Goal: Task Accomplishment & Management: Manage account settings

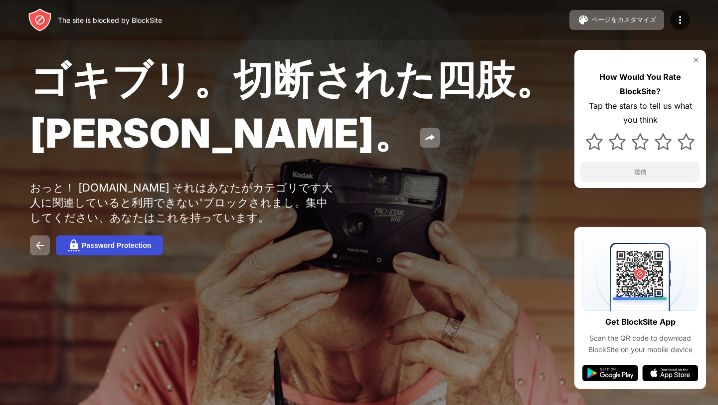
click at [88, 249] on div "Password Protection" at bounding box center [116, 245] width 69 height 8
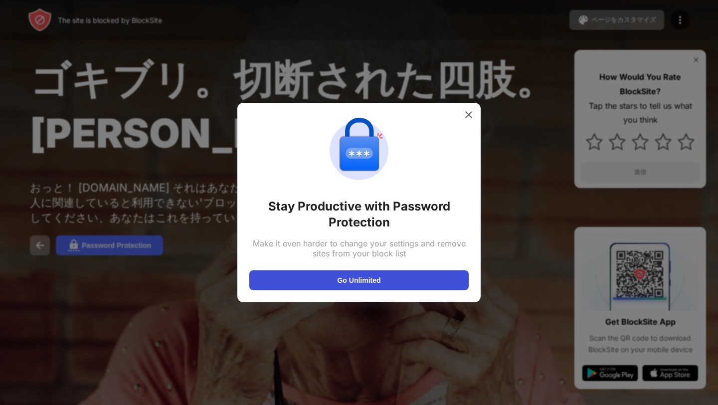
click at [352, 275] on button "Go Unlimited" at bounding box center [358, 280] width 219 height 20
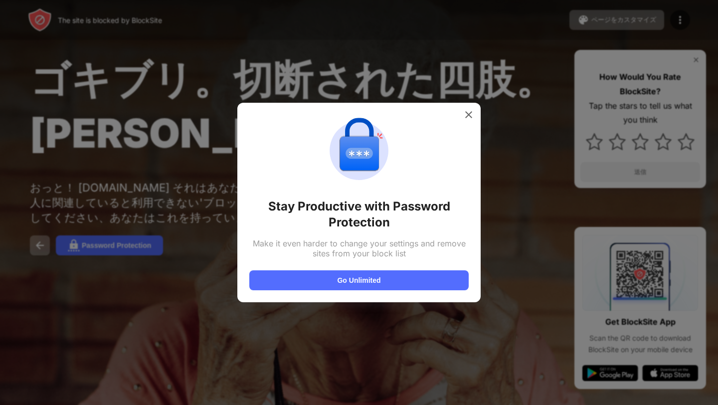
click at [134, 84] on div at bounding box center [359, 202] width 718 height 405
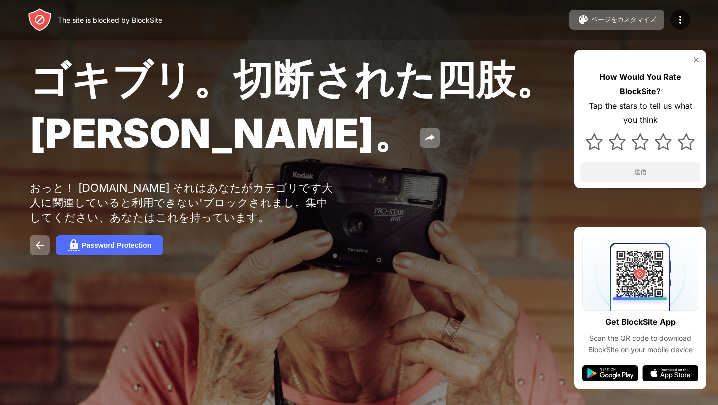
click at [45, 22] on img at bounding box center [40, 20] width 24 height 24
click at [41, 251] on img at bounding box center [40, 245] width 12 height 12
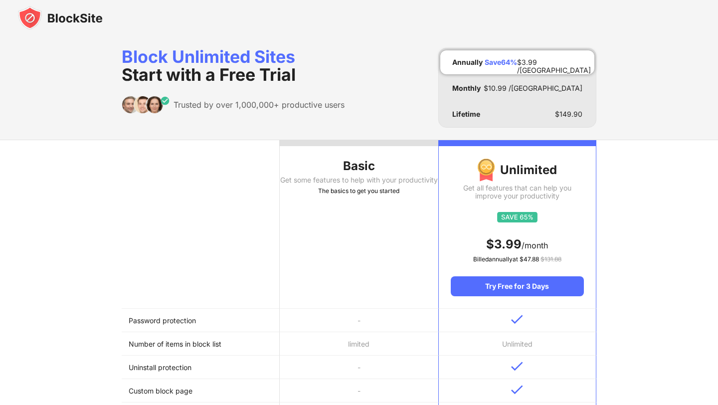
click at [53, 25] on img at bounding box center [60, 18] width 85 height 24
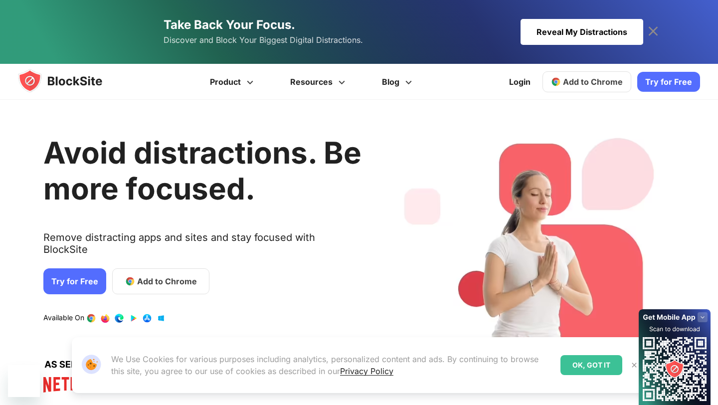
click at [586, 16] on link "Take Back Your Focus. Discover and Block Your Biggest Digital Distractions. Rev…" at bounding box center [359, 32] width 568 height 64
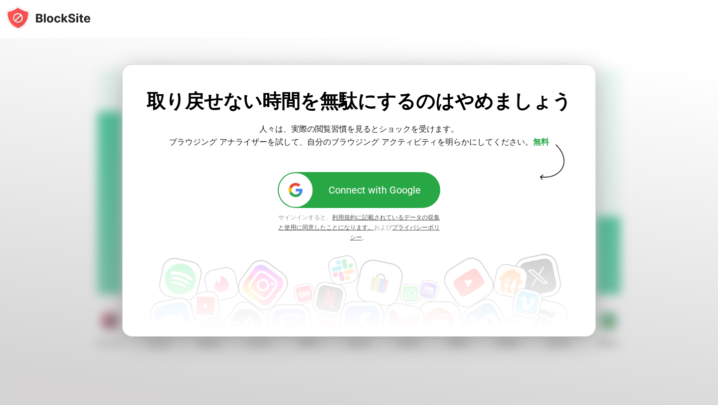
click at [362, 189] on div "Connect with Google" at bounding box center [375, 190] width 92 height 12
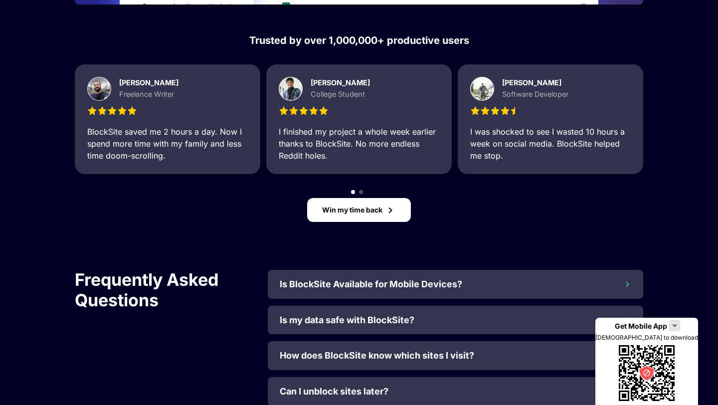
scroll to position [1050, 0]
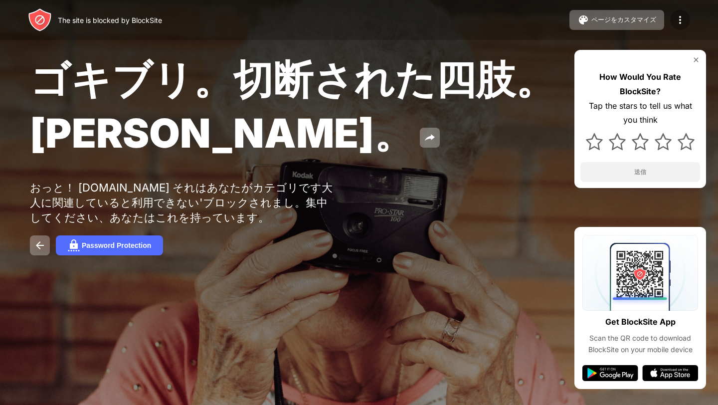
click at [677, 21] on img at bounding box center [680, 20] width 12 height 12
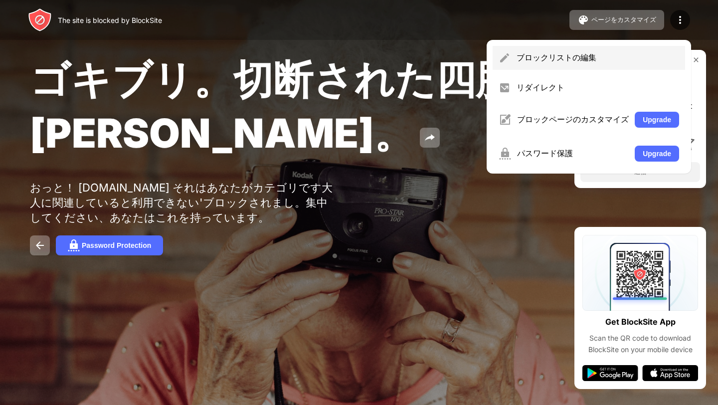
click at [631, 51] on div "ブロックリストの編集" at bounding box center [589, 58] width 192 height 24
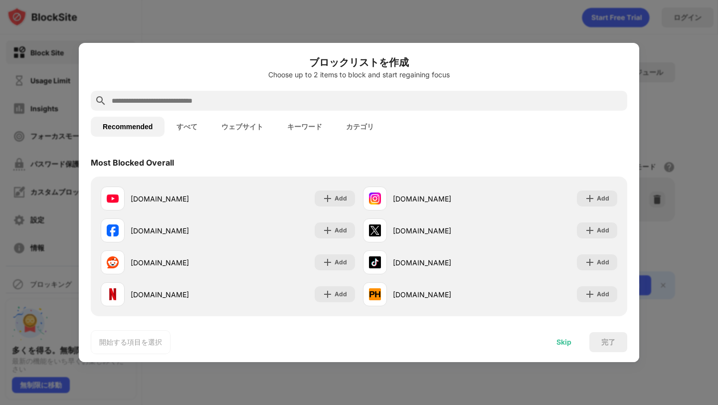
click at [563, 342] on div "Skip" at bounding box center [564, 342] width 15 height 8
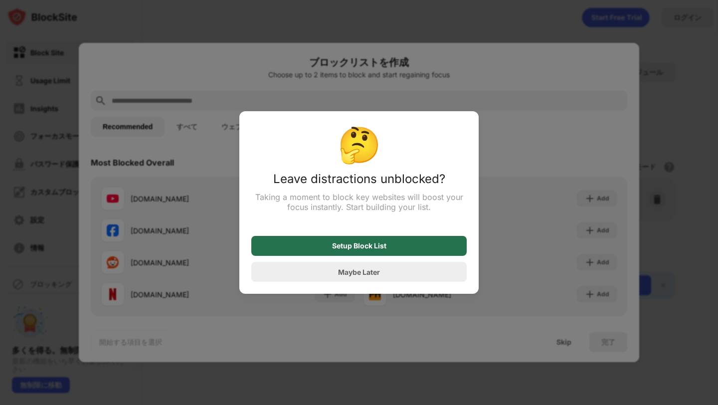
click at [410, 245] on div "Setup Block List" at bounding box center [358, 246] width 215 height 20
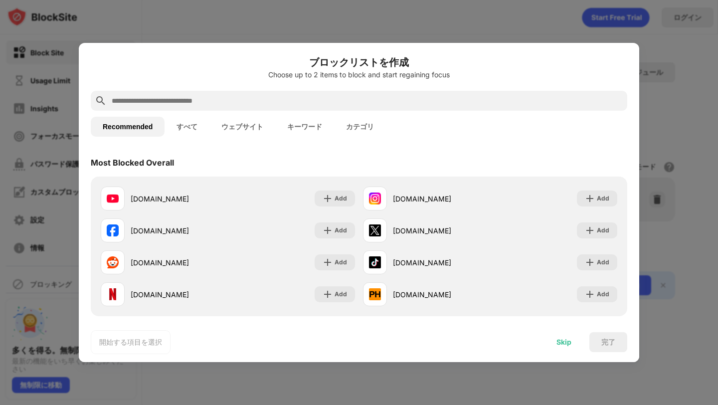
click at [553, 334] on div "Skip" at bounding box center [564, 342] width 39 height 20
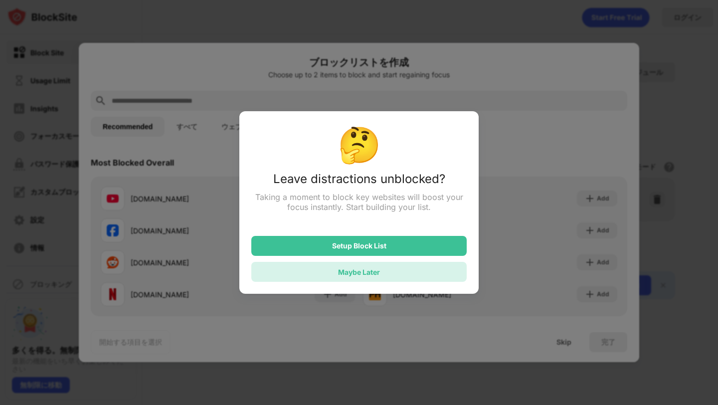
click at [446, 277] on div "Maybe Later" at bounding box center [358, 272] width 215 height 20
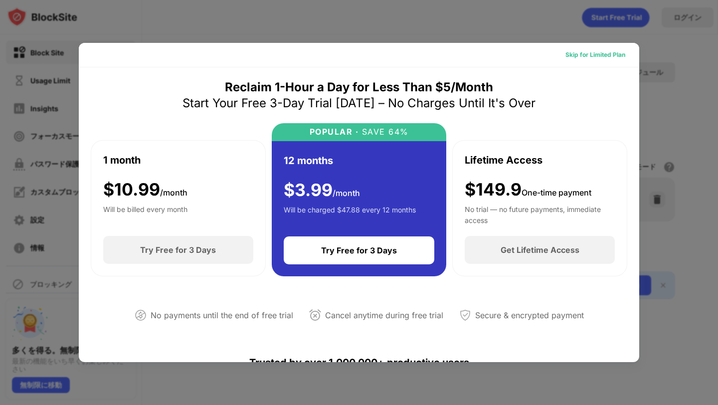
click at [590, 59] on div "Skip for Limited Plan" at bounding box center [595, 55] width 60 height 10
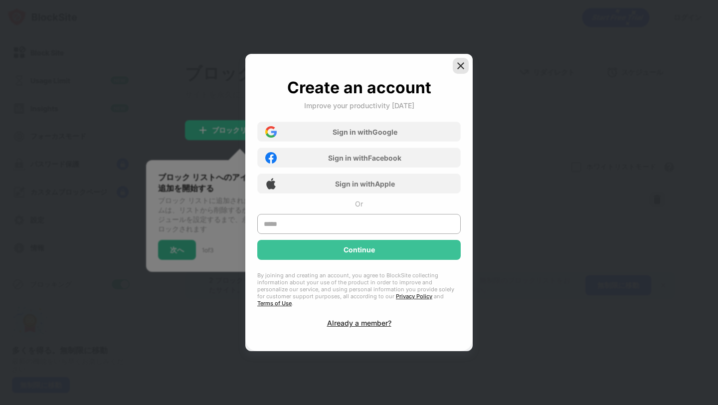
click at [465, 71] on img at bounding box center [461, 66] width 10 height 10
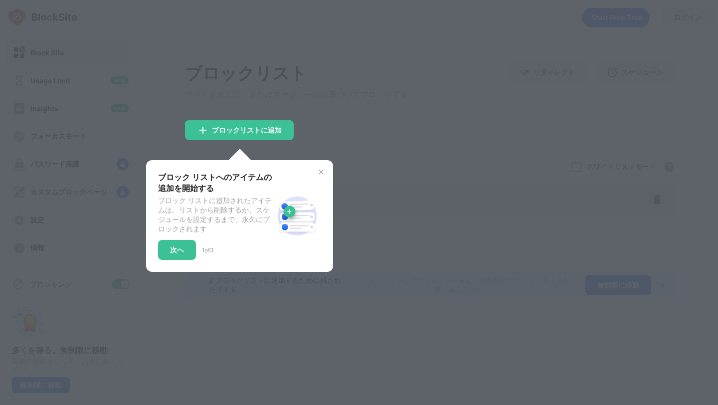
click at [322, 176] on img at bounding box center [321, 172] width 8 height 8
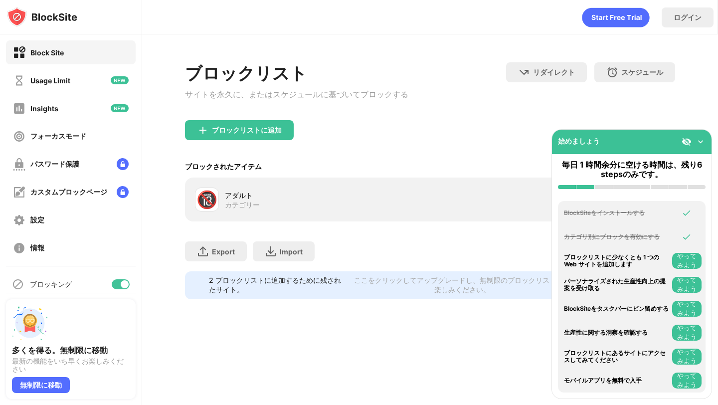
click at [700, 141] on img at bounding box center [701, 142] width 10 height 10
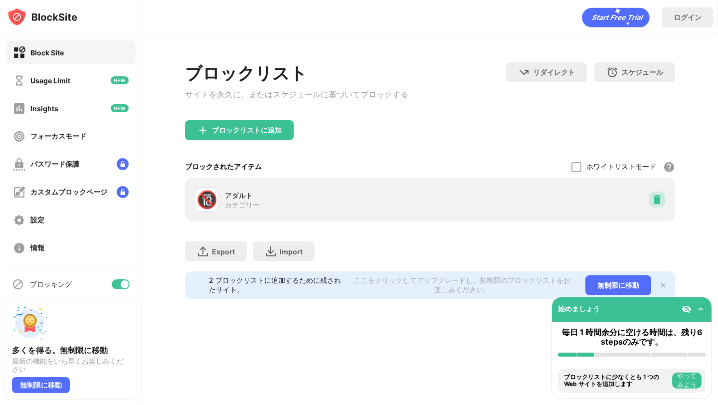
click at [663, 199] on div at bounding box center [657, 199] width 16 height 16
